Goal: Task Accomplishment & Management: Use online tool/utility

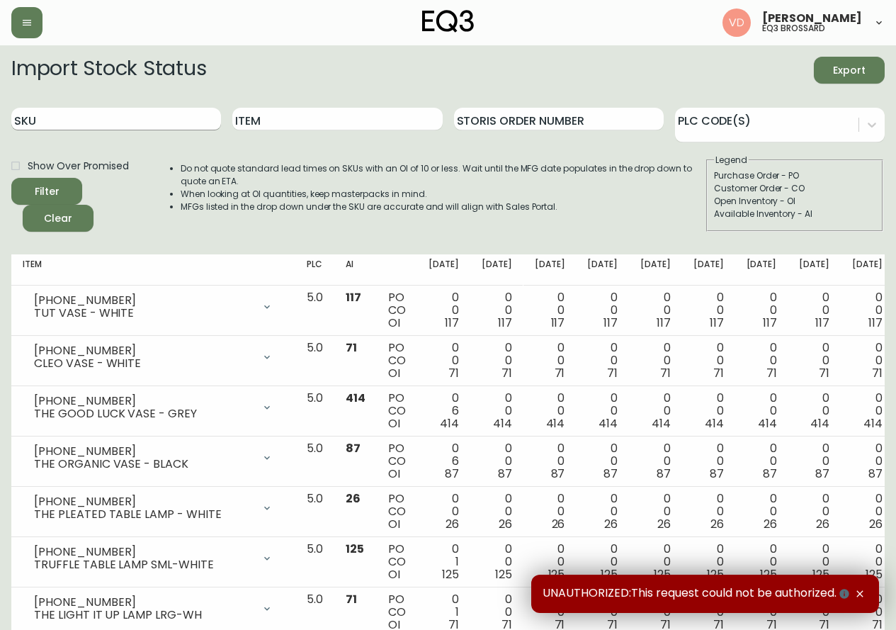
click at [159, 111] on input "SKU" at bounding box center [116, 119] width 210 height 23
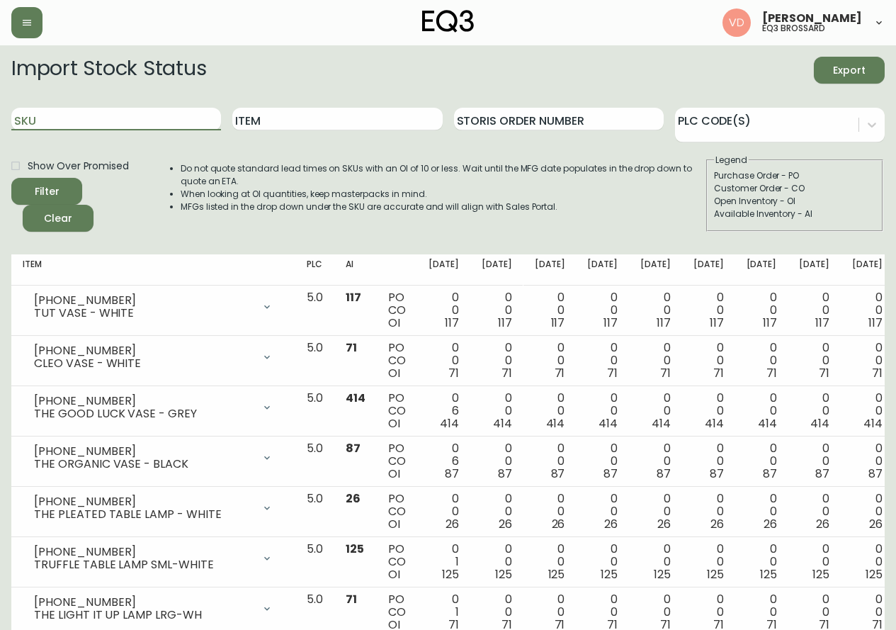
paste input "1111922663"
type input "1"
click at [25, 22] on icon "button" at bounding box center [26, 22] width 11 height 11
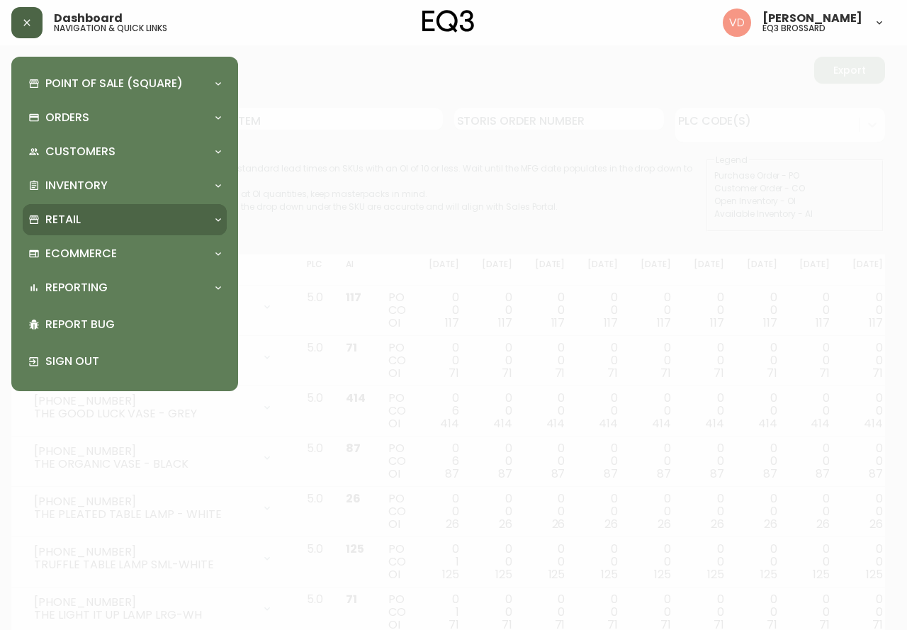
click at [147, 228] on div "Retail" at bounding box center [125, 219] width 204 height 31
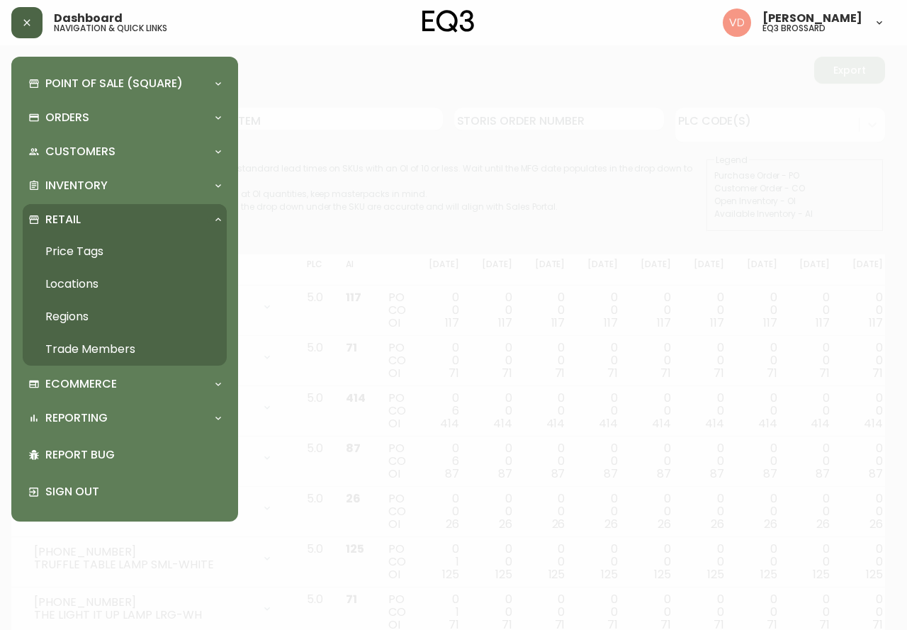
click at [116, 349] on link "Trade Members" at bounding box center [125, 349] width 204 height 33
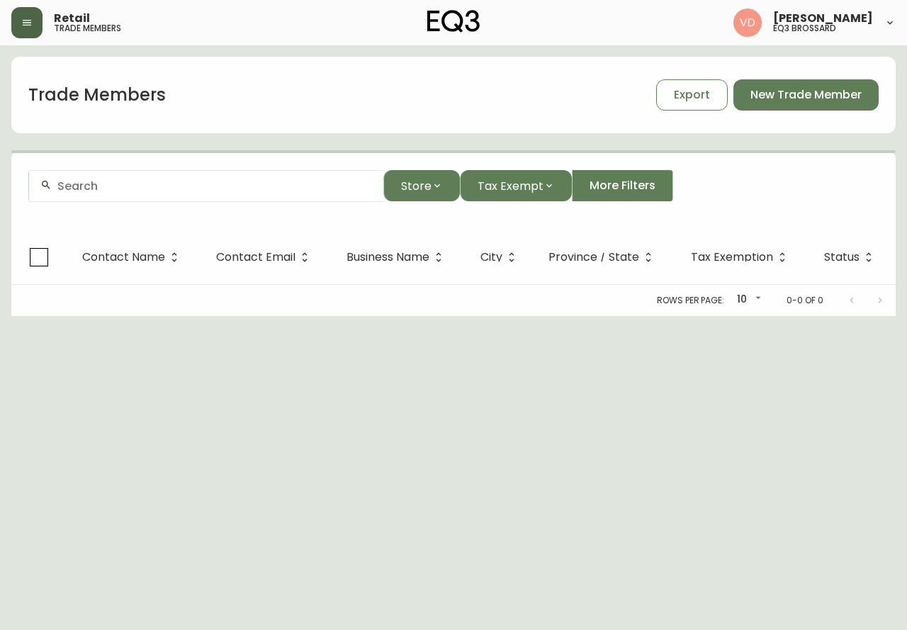
click at [215, 188] on input "text" at bounding box center [214, 185] width 314 height 13
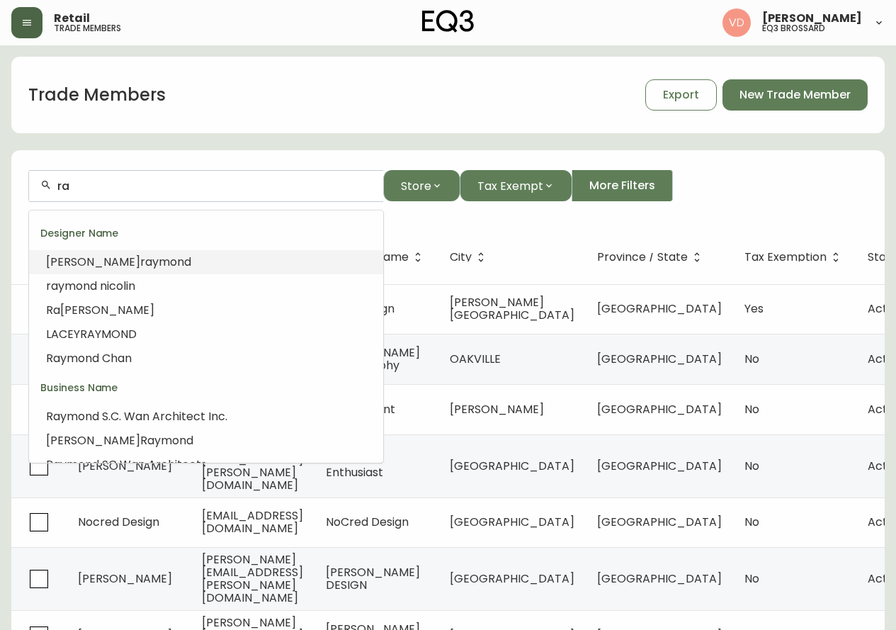
type input "r"
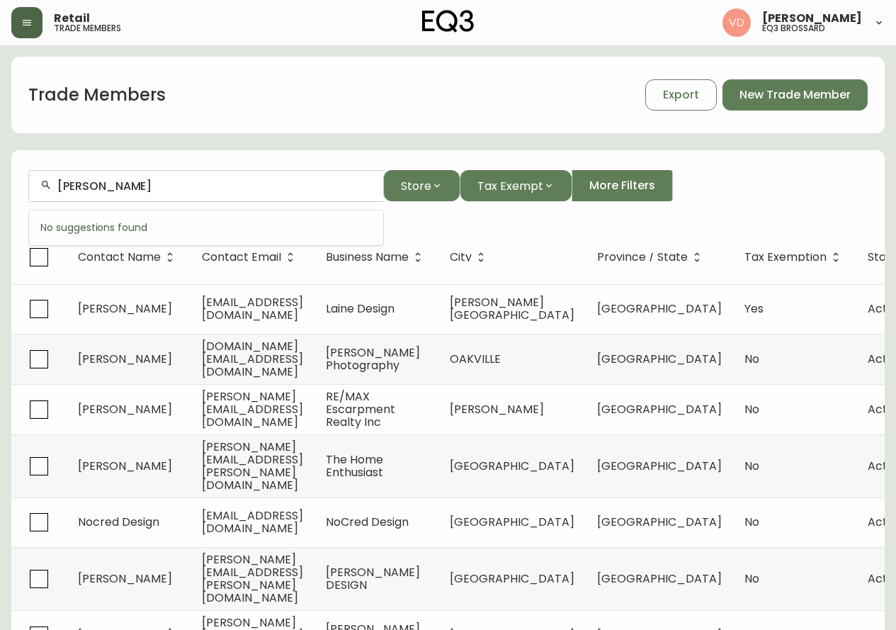
type input "claudette raymond"
